Goal: Information Seeking & Learning: Learn about a topic

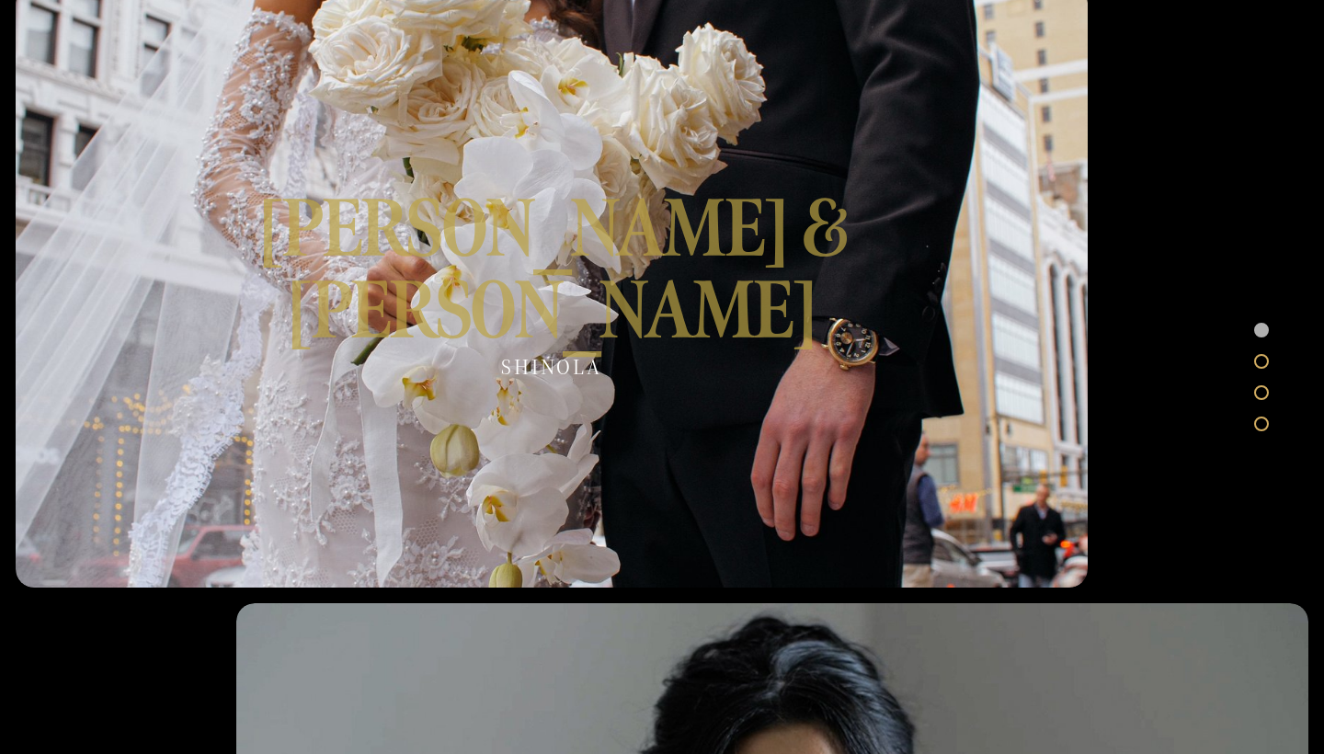
scroll to position [828, 0]
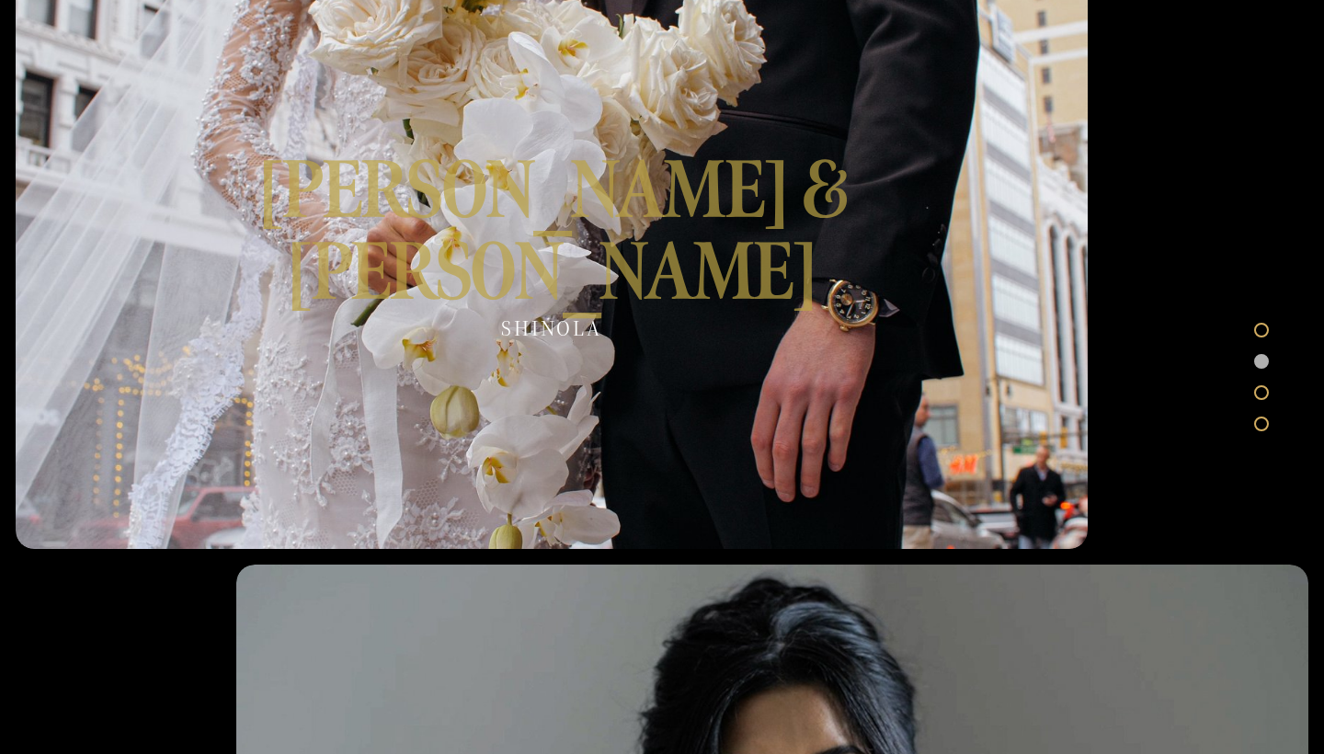
click at [561, 307] on div at bounding box center [552, 247] width 1072 height 603
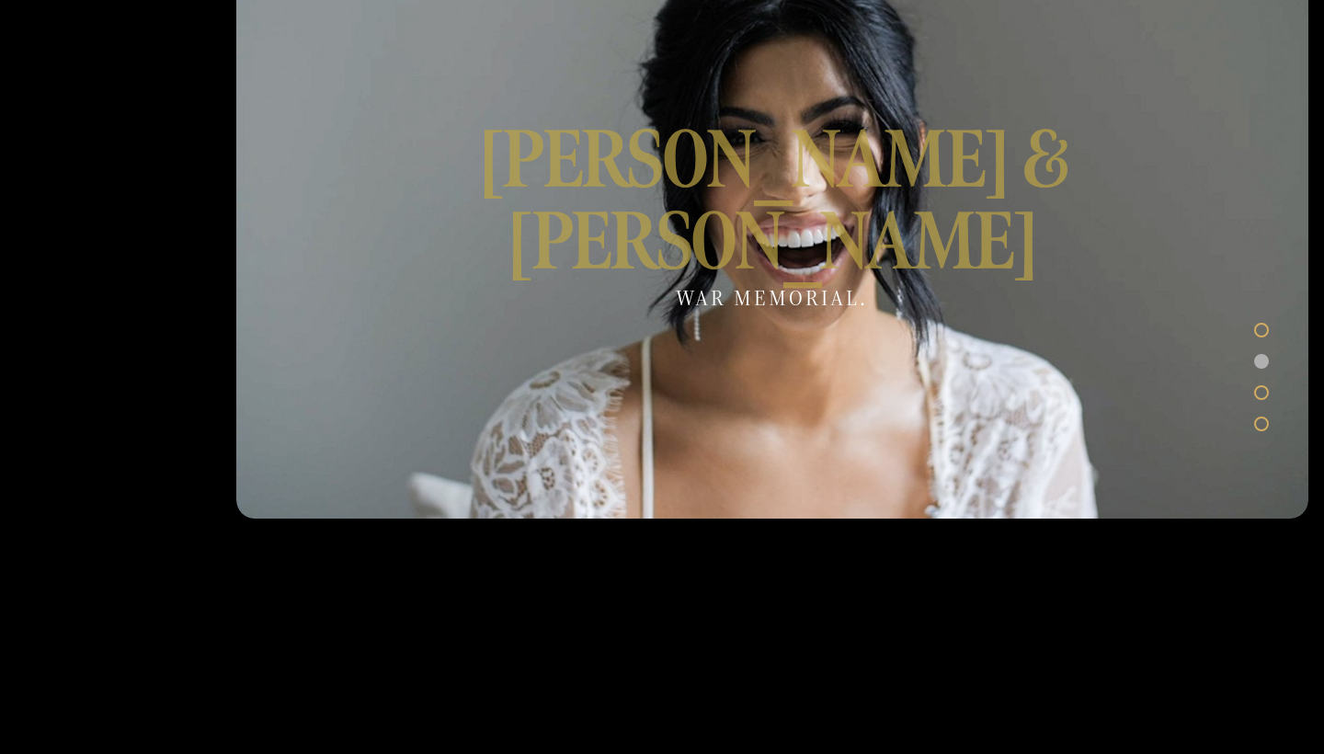
scroll to position [1475, 0]
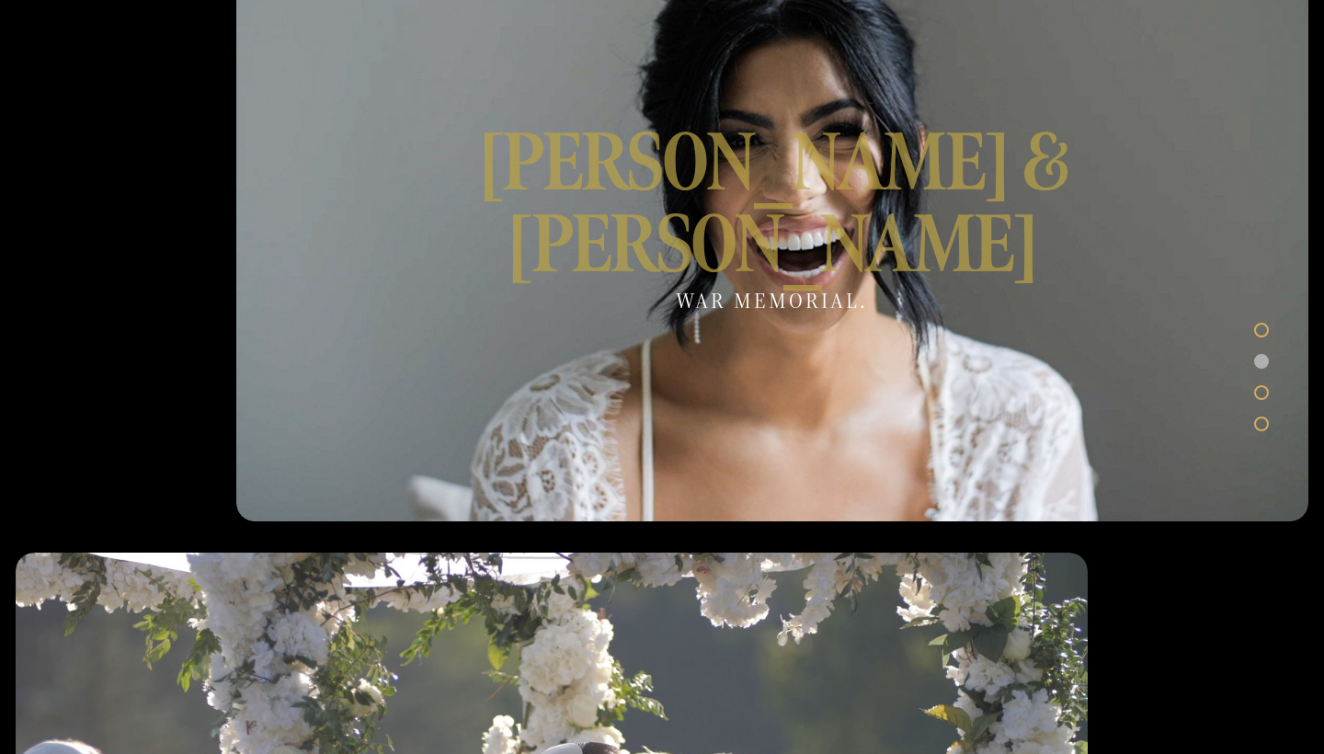
click at [668, 290] on div at bounding box center [772, 219] width 1072 height 603
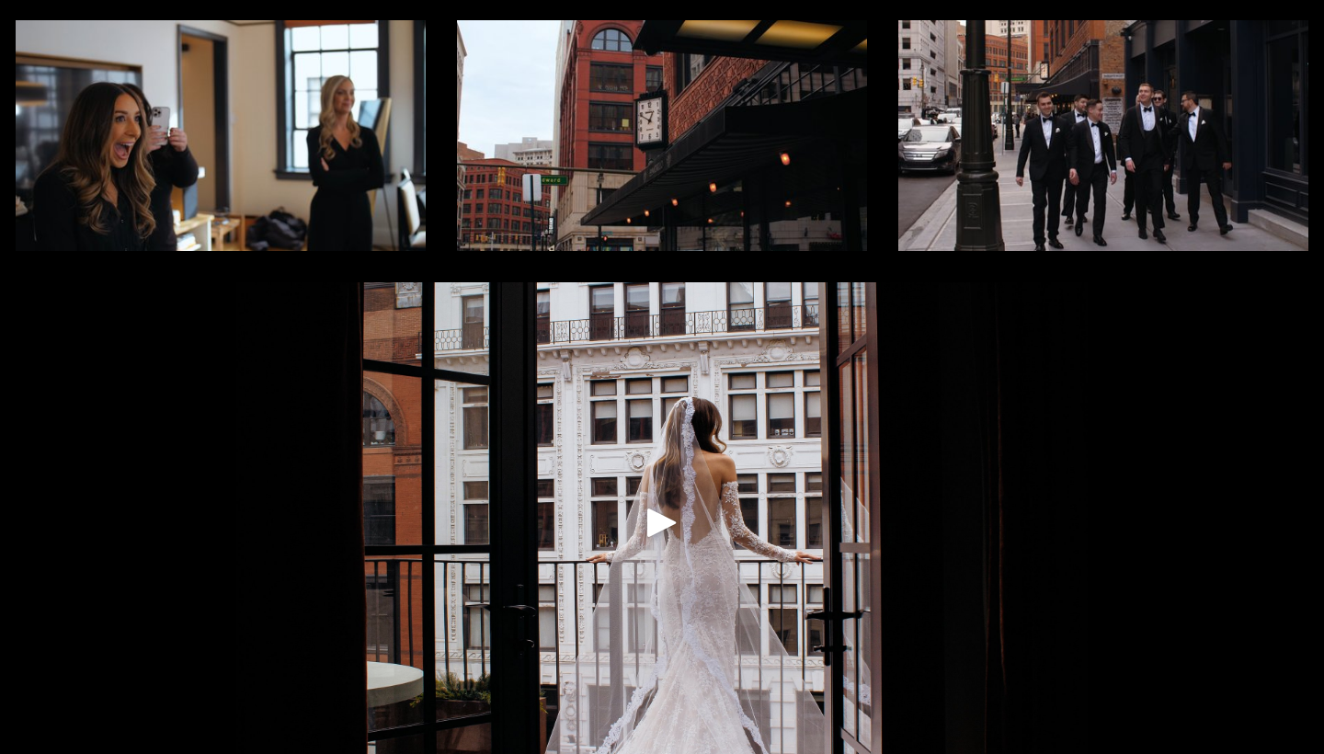
scroll to position [233, 0]
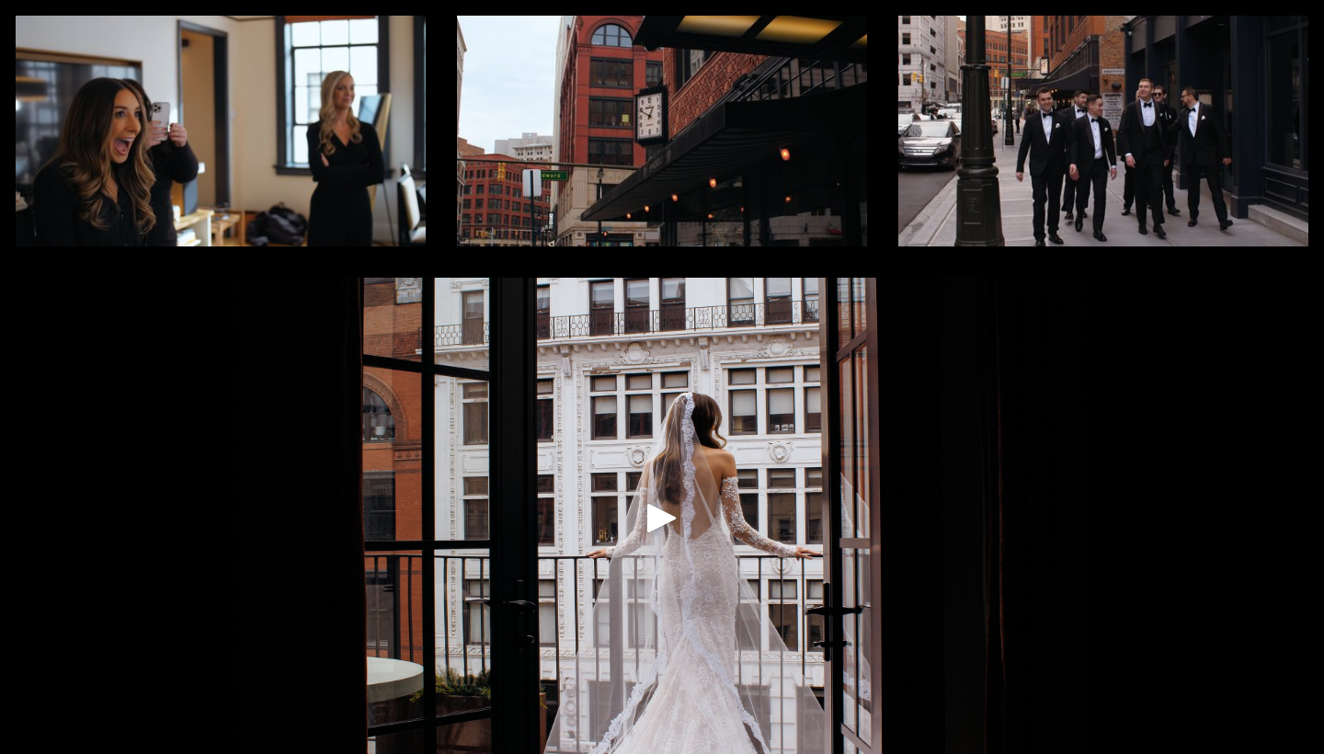
click at [631, 527] on div at bounding box center [661, 518] width 851 height 481
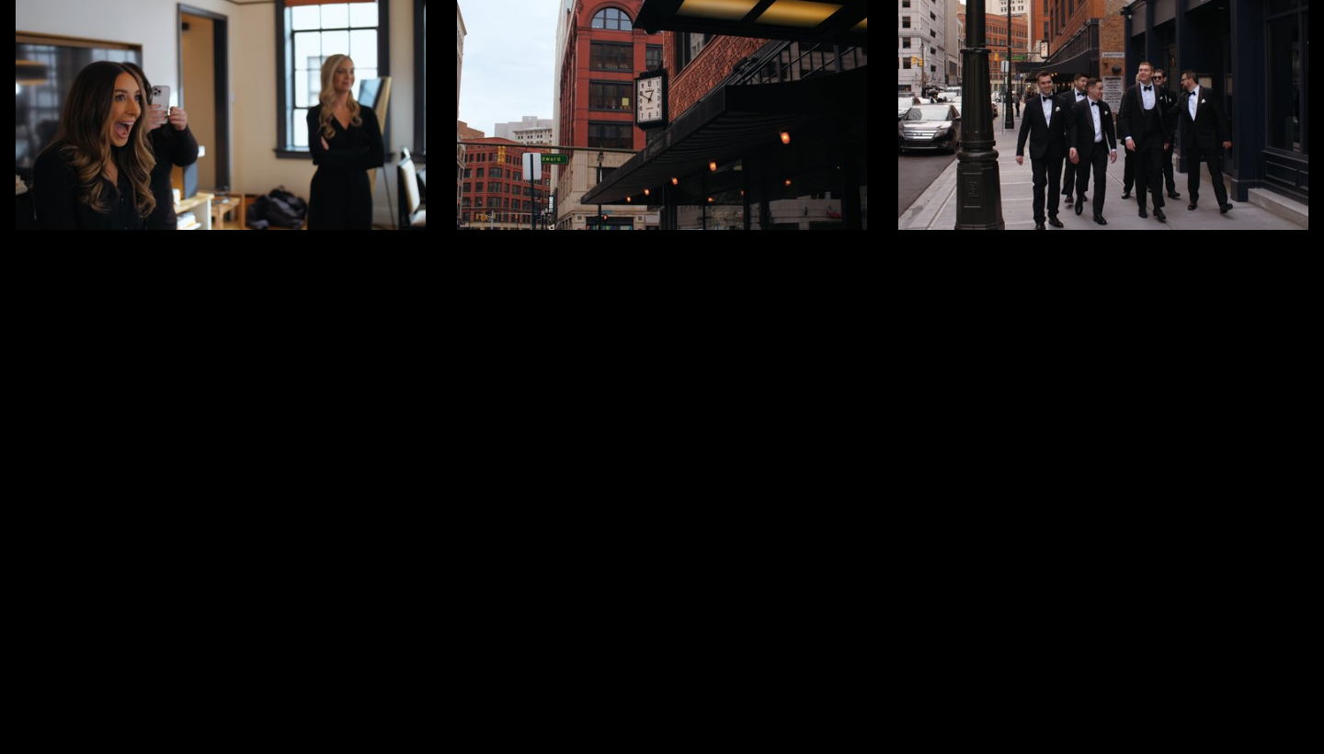
scroll to position [257, 0]
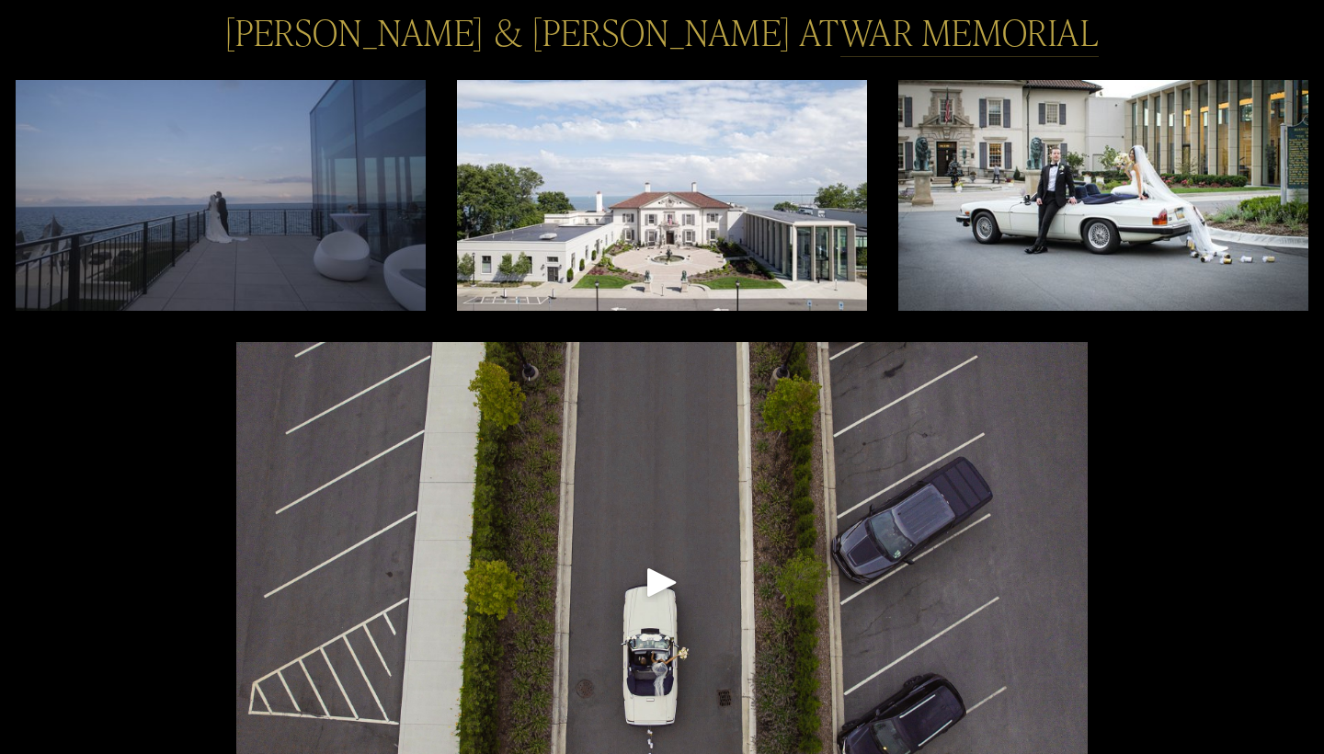
scroll to position [296, 0]
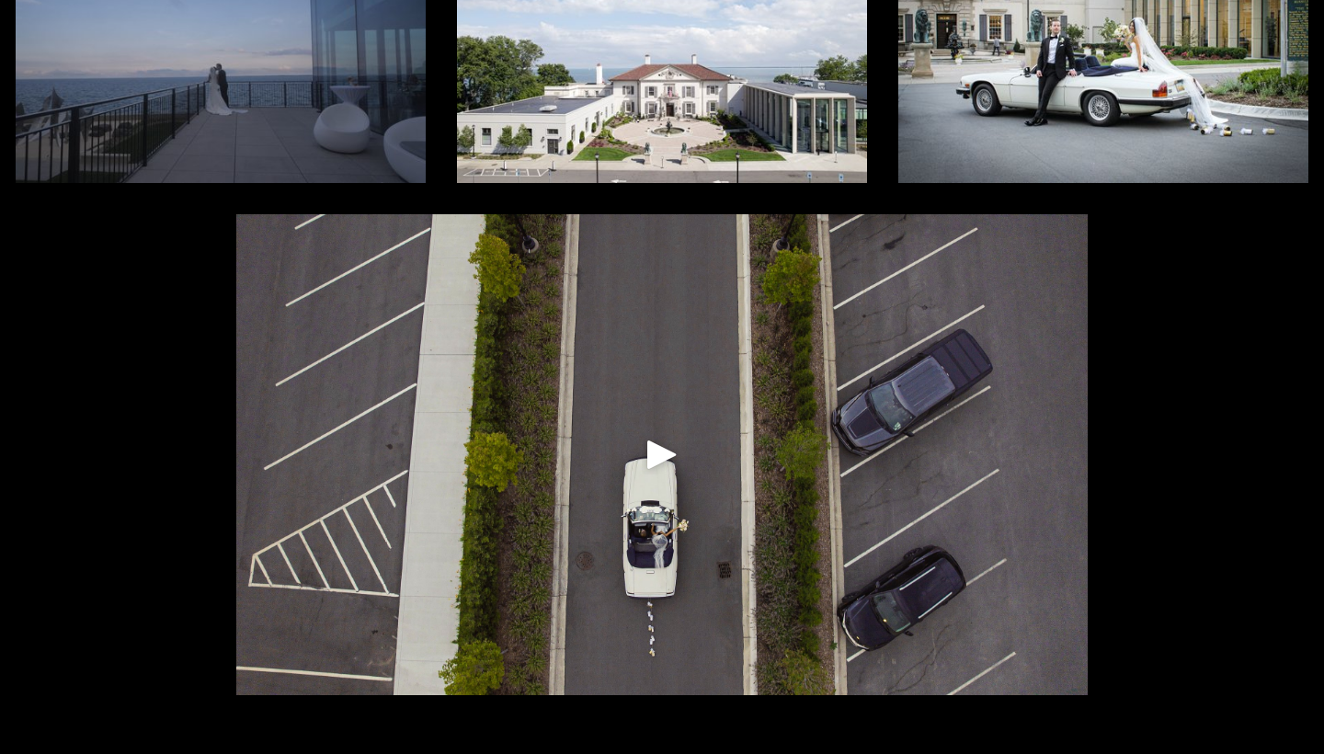
click at [661, 422] on div at bounding box center [661, 454] width 851 height 481
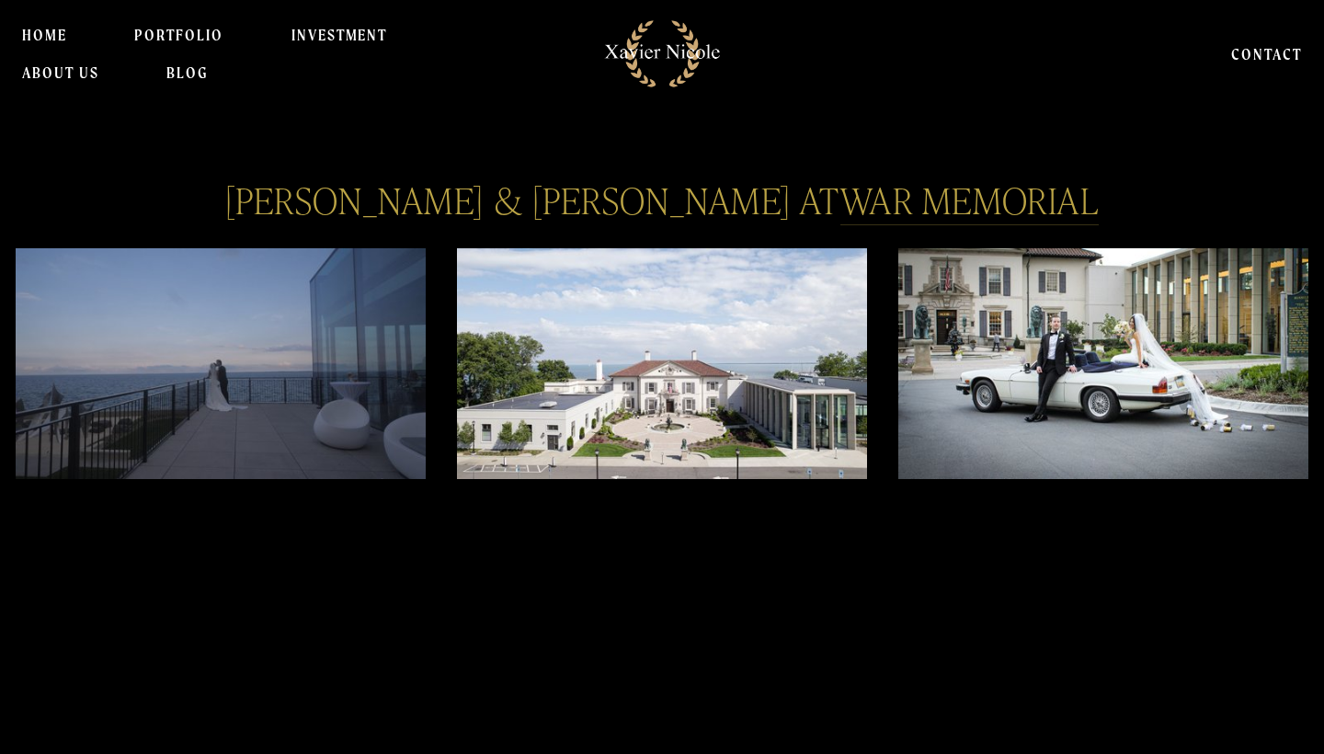
scroll to position [0, 0]
click at [343, 31] on link "INVESTMENT" at bounding box center [339, 35] width 97 height 37
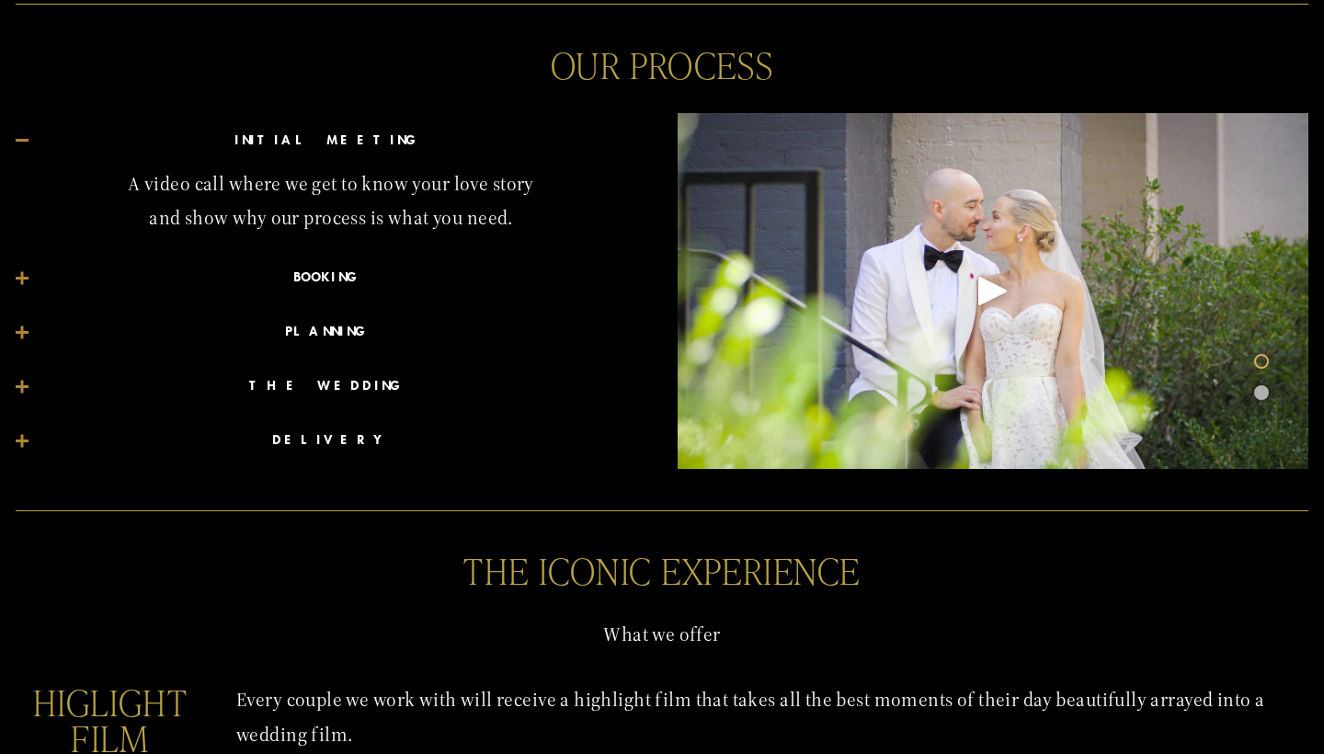
scroll to position [1195, 0]
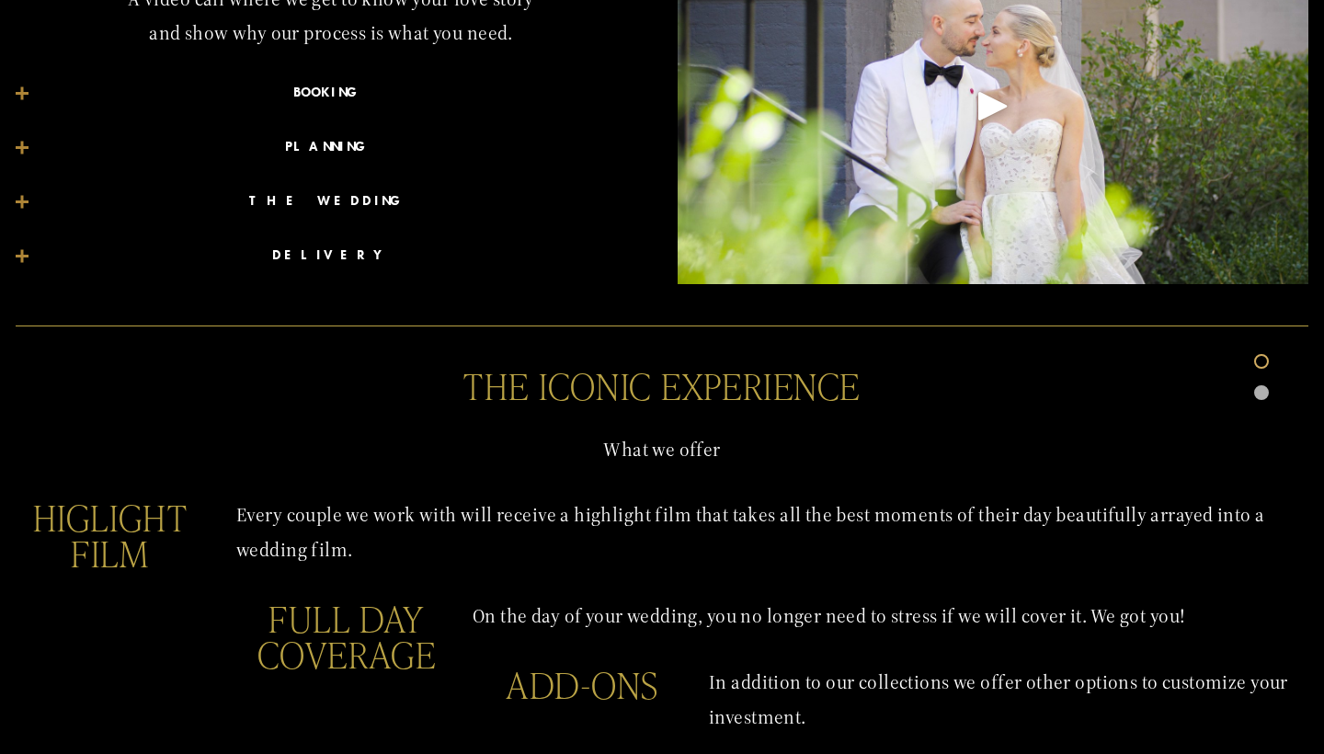
click at [1003, 117] on div "Play" at bounding box center [993, 106] width 44 height 44
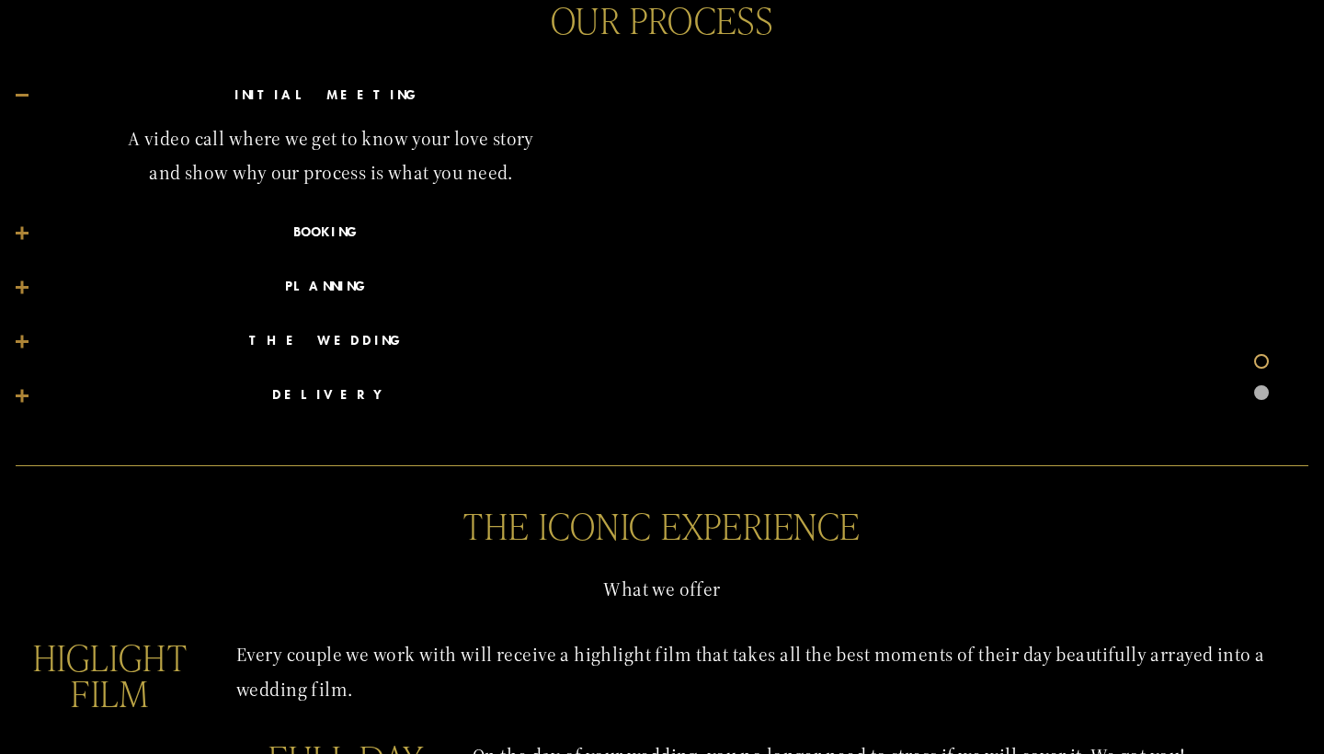
scroll to position [1054, 0]
